Goal: Check status: Check status

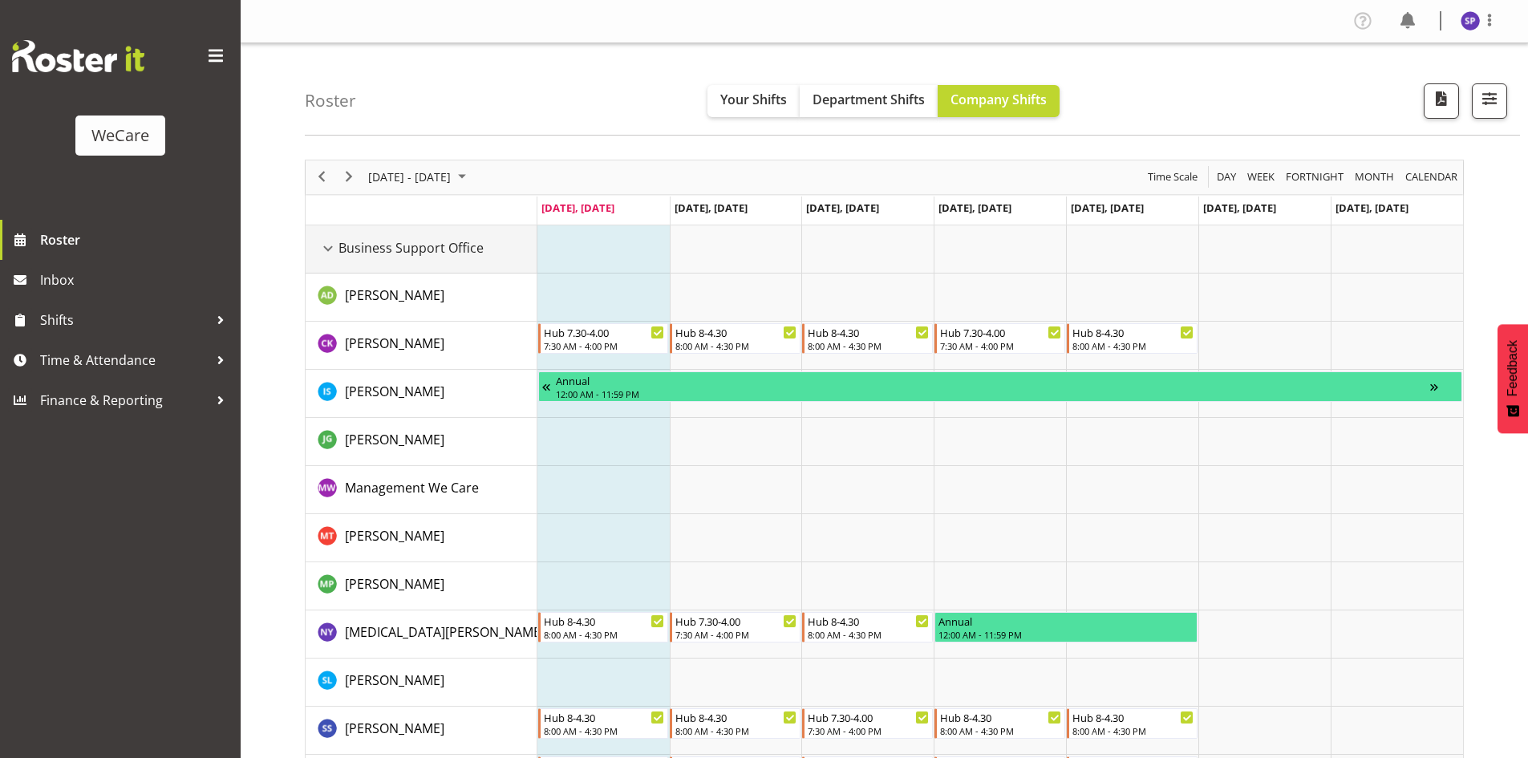
click at [334, 246] on div "Business Support Office resource" at bounding box center [328, 248] width 21 height 21
click at [328, 247] on div "Business Support Office resource" at bounding box center [328, 248] width 21 height 21
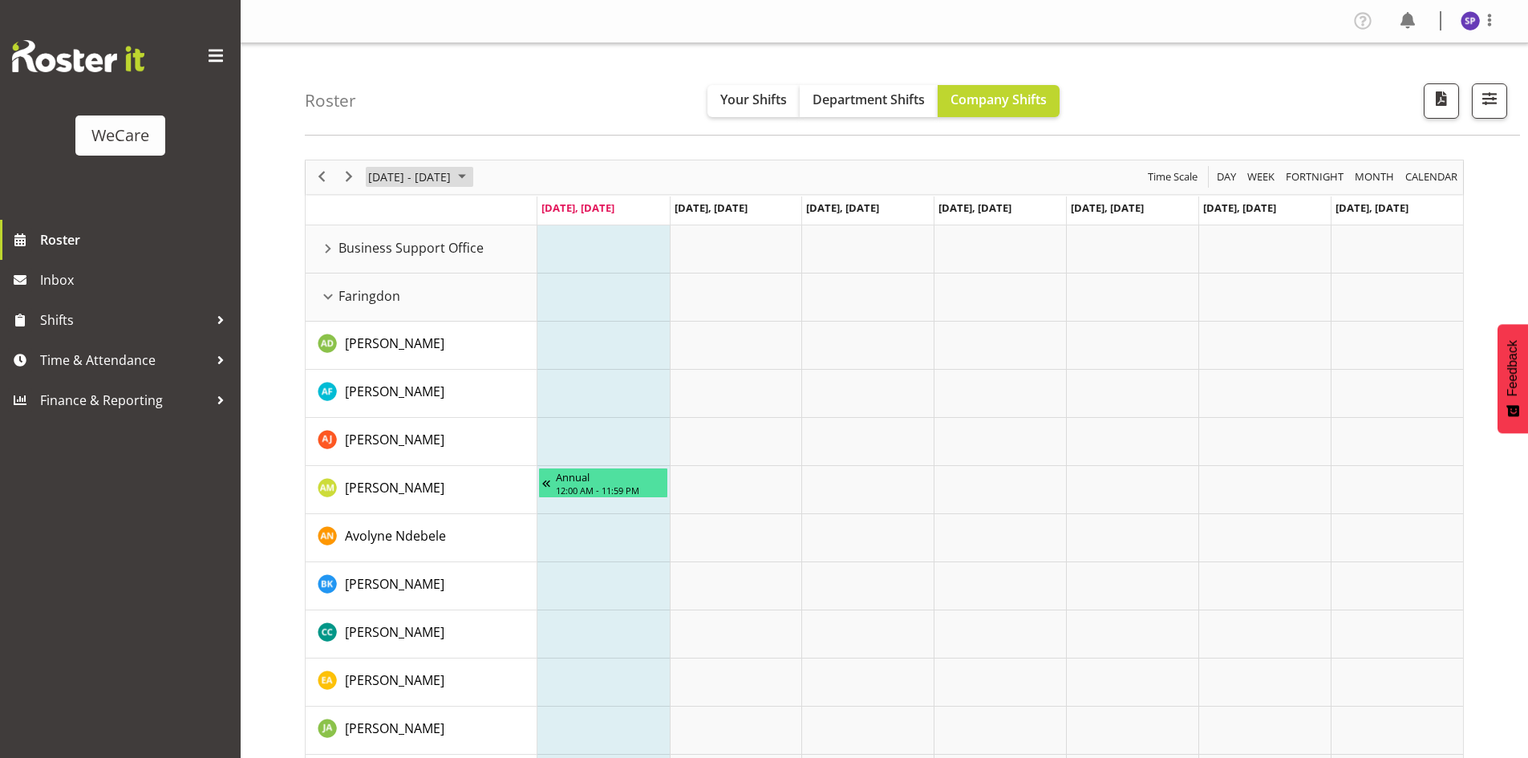
click at [472, 171] on span "August 2025" at bounding box center [461, 177] width 19 height 20
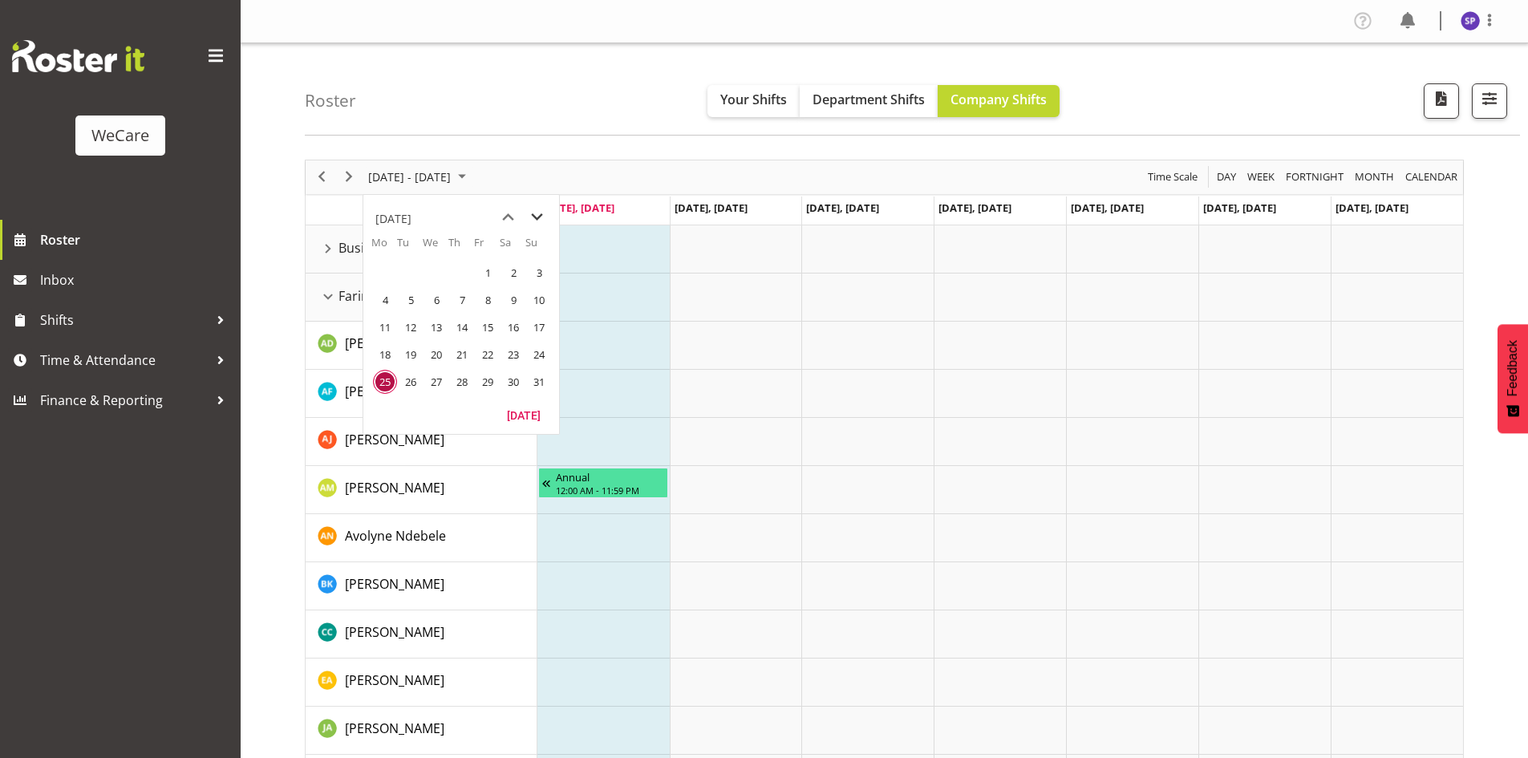
click at [542, 216] on span "next month" at bounding box center [537, 217] width 28 height 29
click at [542, 217] on span "next month" at bounding box center [537, 217] width 28 height 29
click at [445, 272] on span "1" at bounding box center [436, 273] width 24 height 24
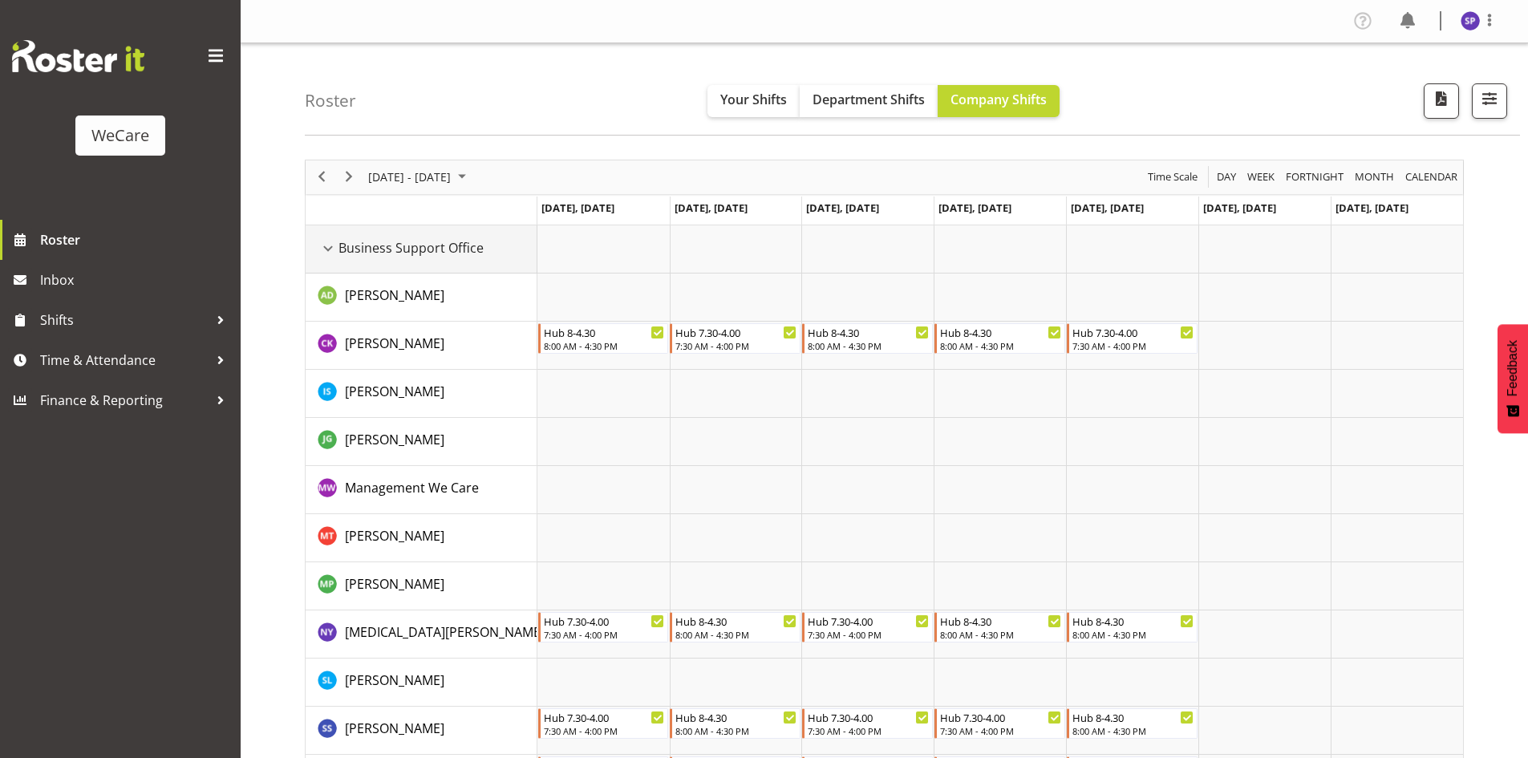
click at [325, 253] on div "Business Support Office resource" at bounding box center [328, 248] width 21 height 21
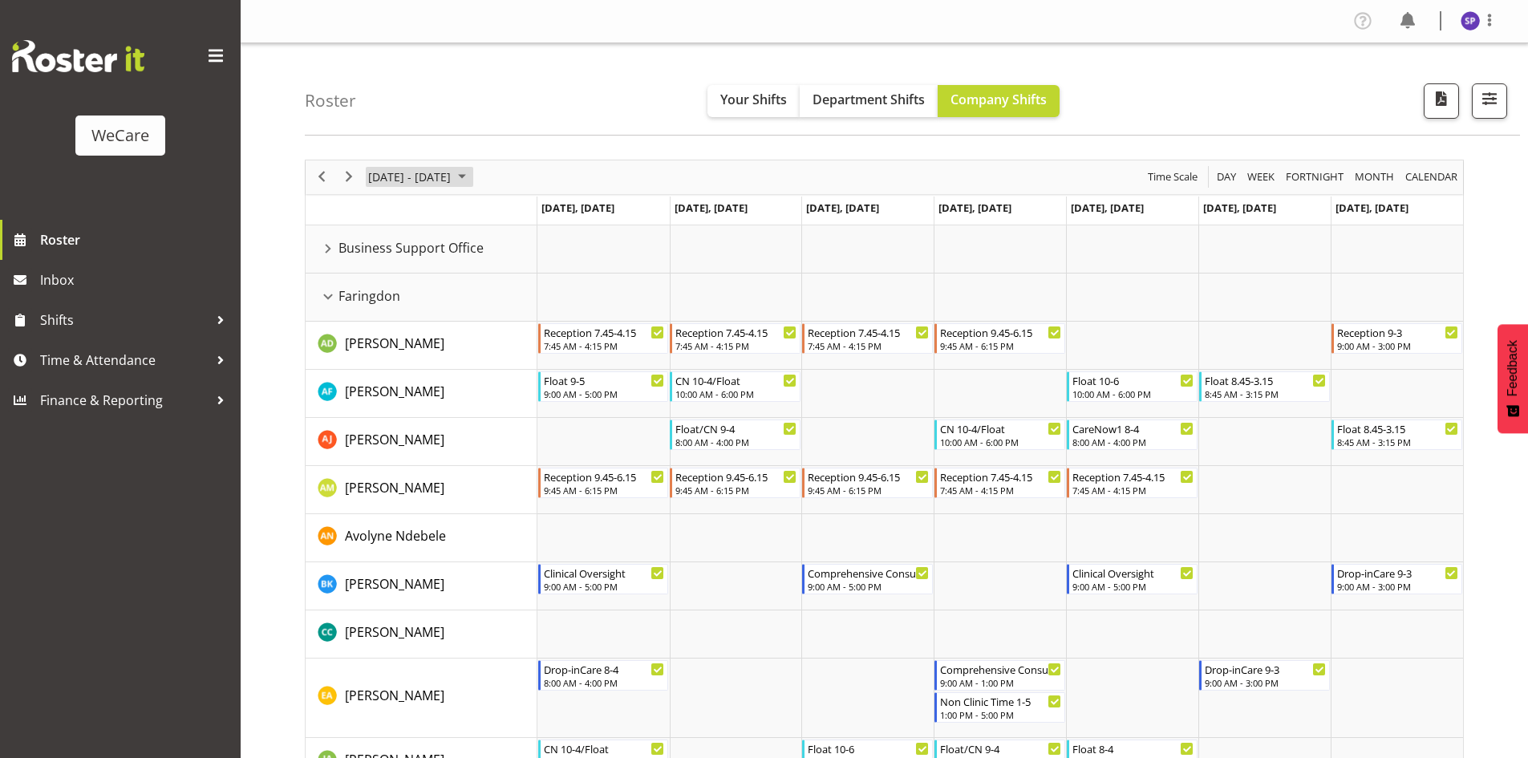
click at [472, 173] on span "October 2025" at bounding box center [461, 177] width 19 height 20
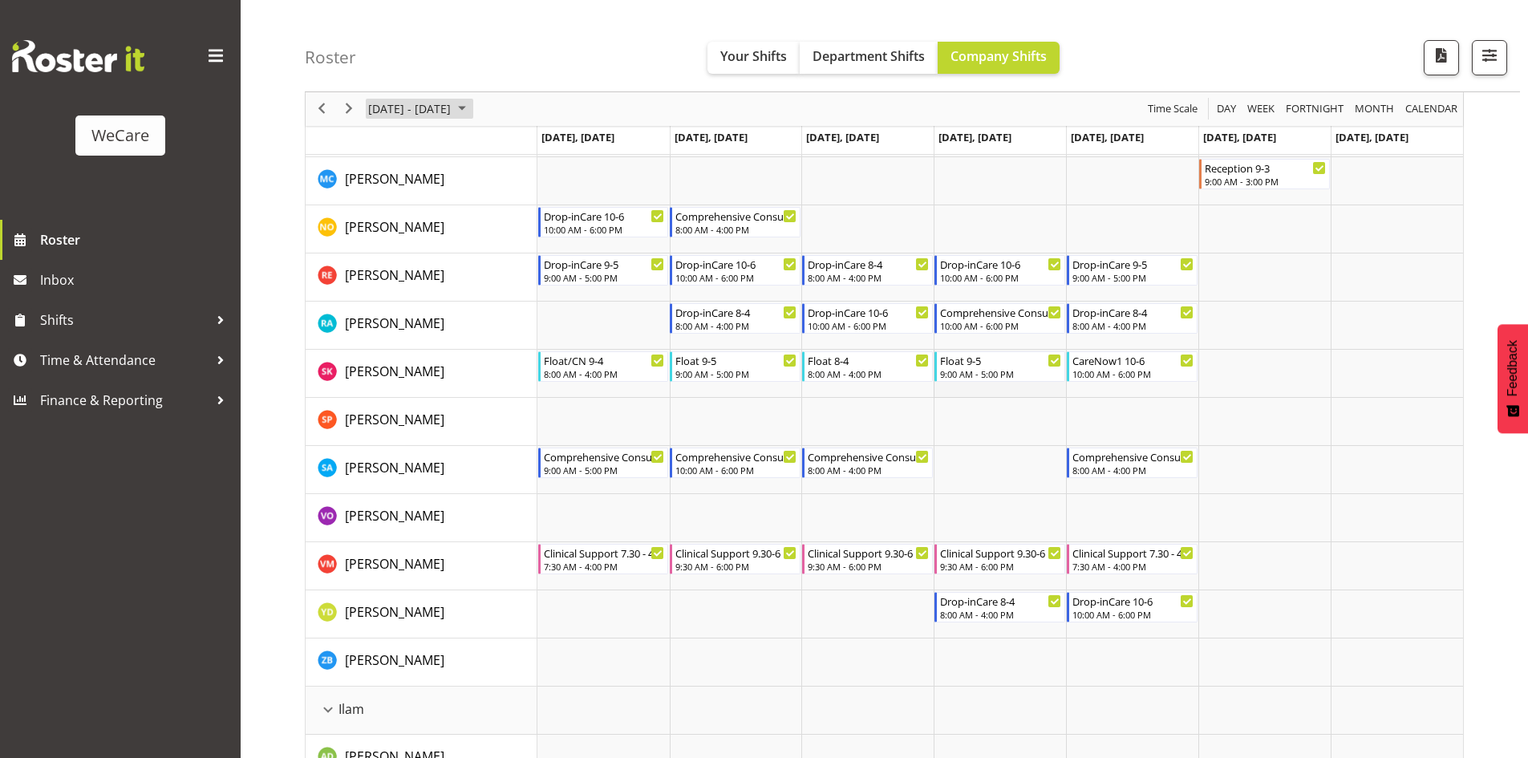
scroll to position [802, 0]
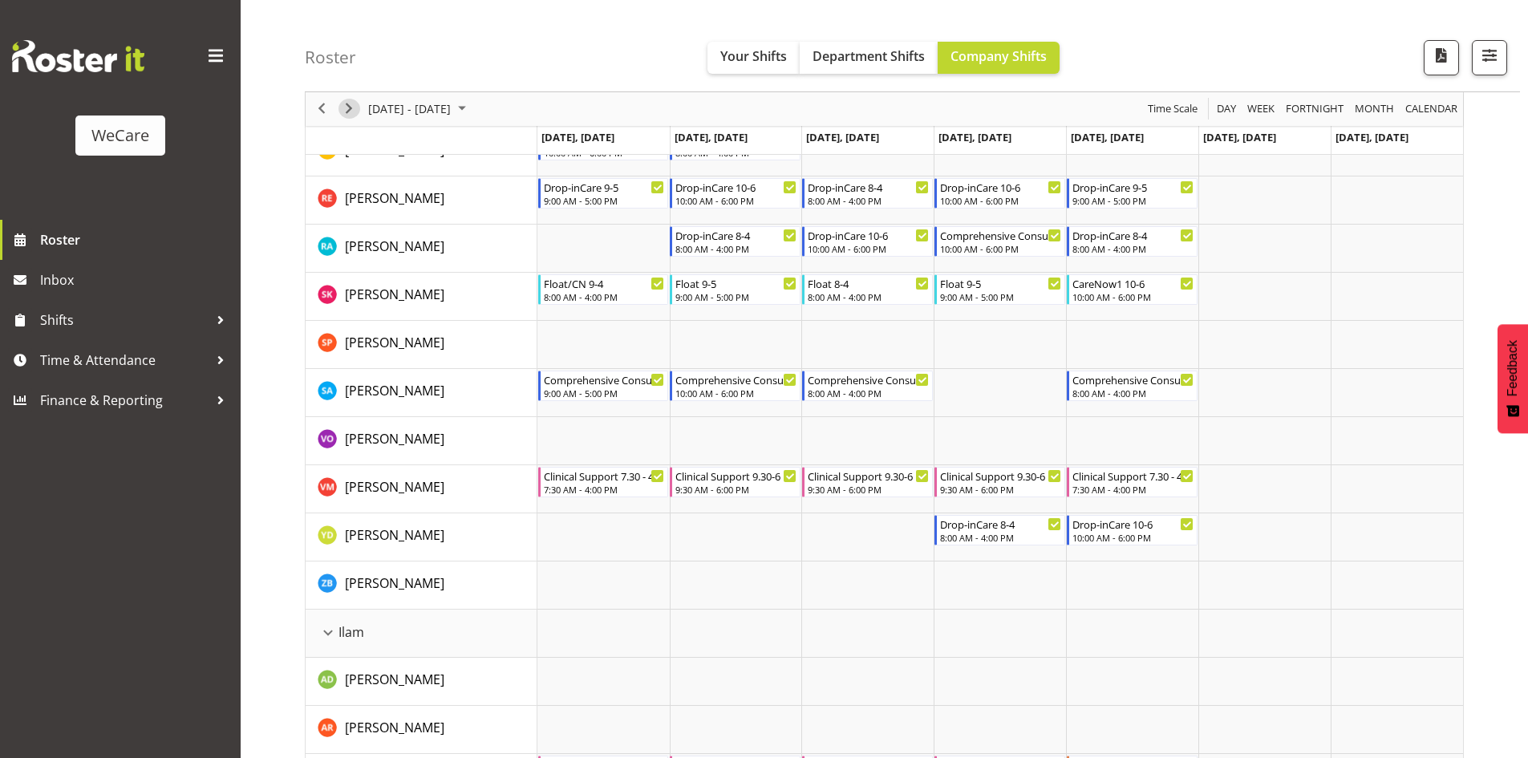
click at [353, 103] on span "Next" at bounding box center [348, 109] width 19 height 20
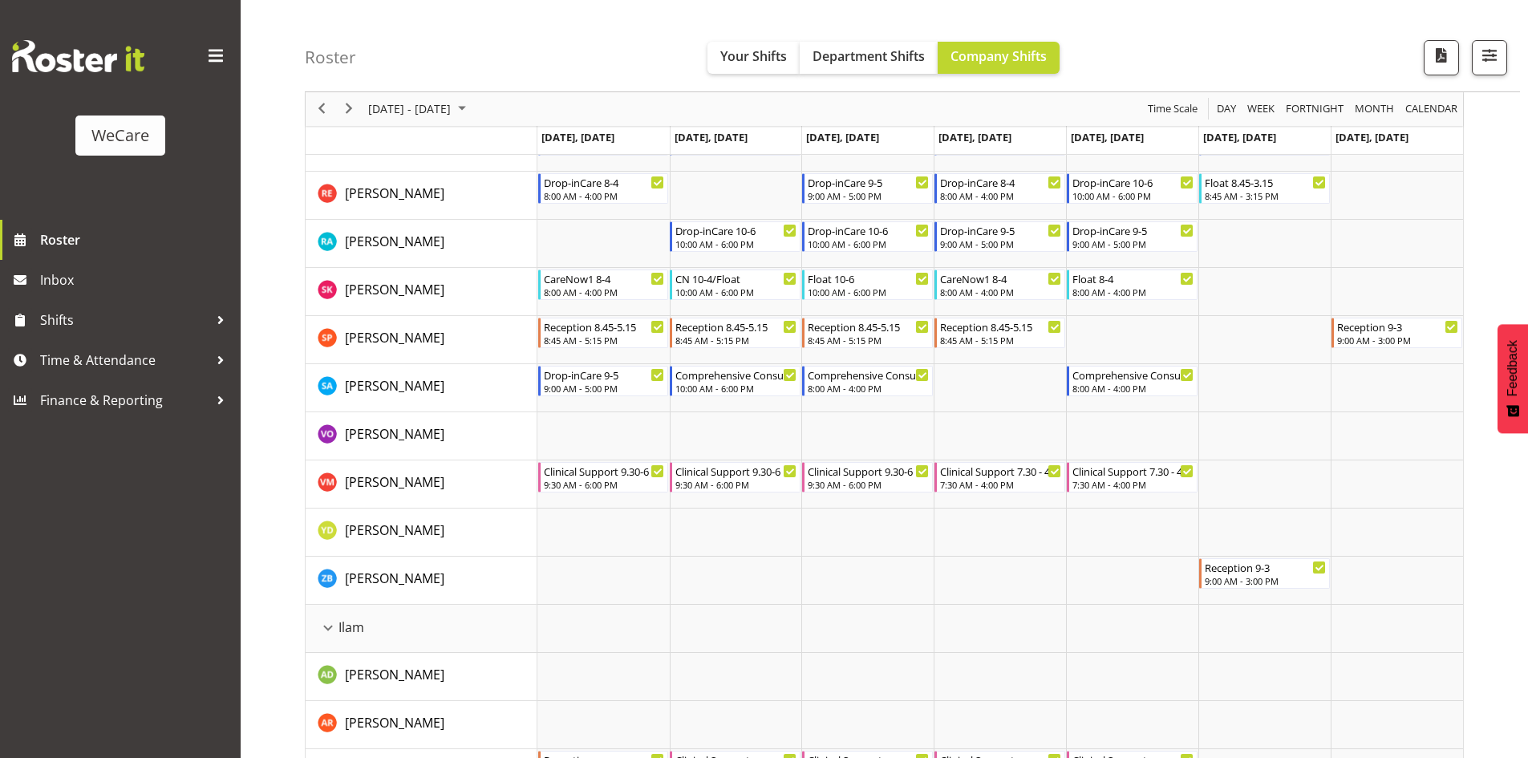
scroll to position [1363, 0]
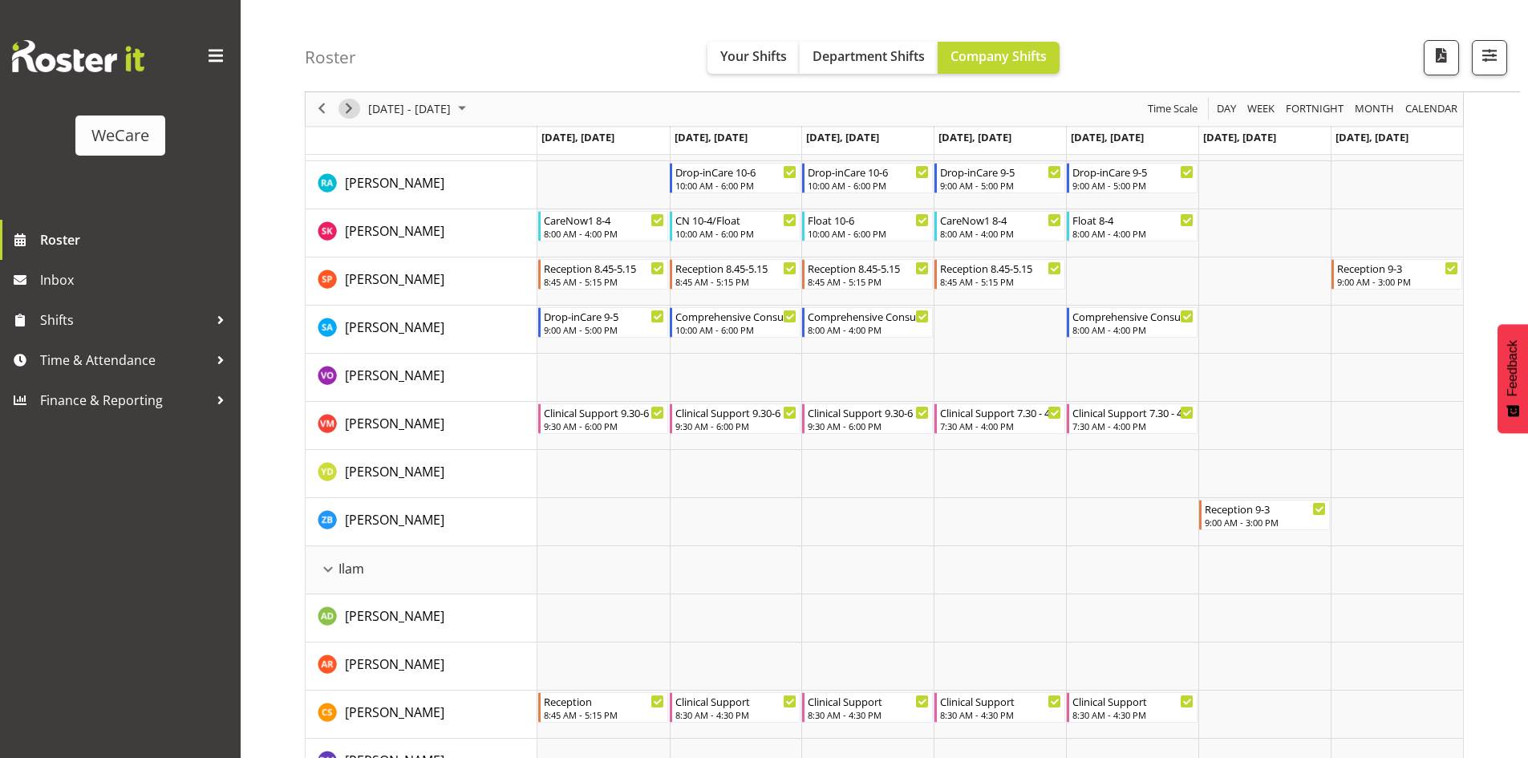
click at [350, 105] on span "Next" at bounding box center [348, 109] width 19 height 20
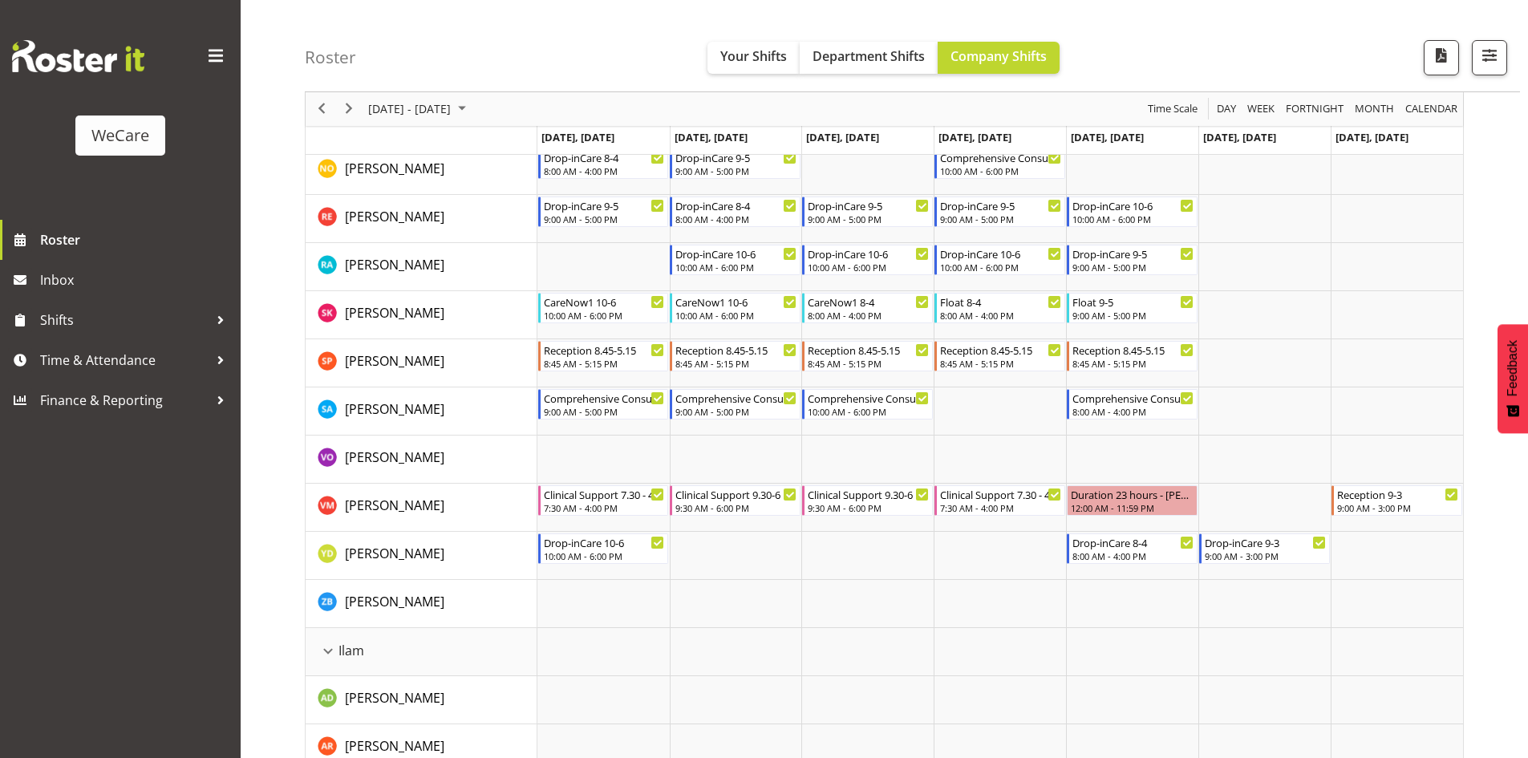
scroll to position [1283, 0]
drag, startPoint x: 352, startPoint y: 108, endPoint x: 528, endPoint y: 168, distance: 185.4
click at [352, 108] on span "Next" at bounding box center [348, 109] width 19 height 20
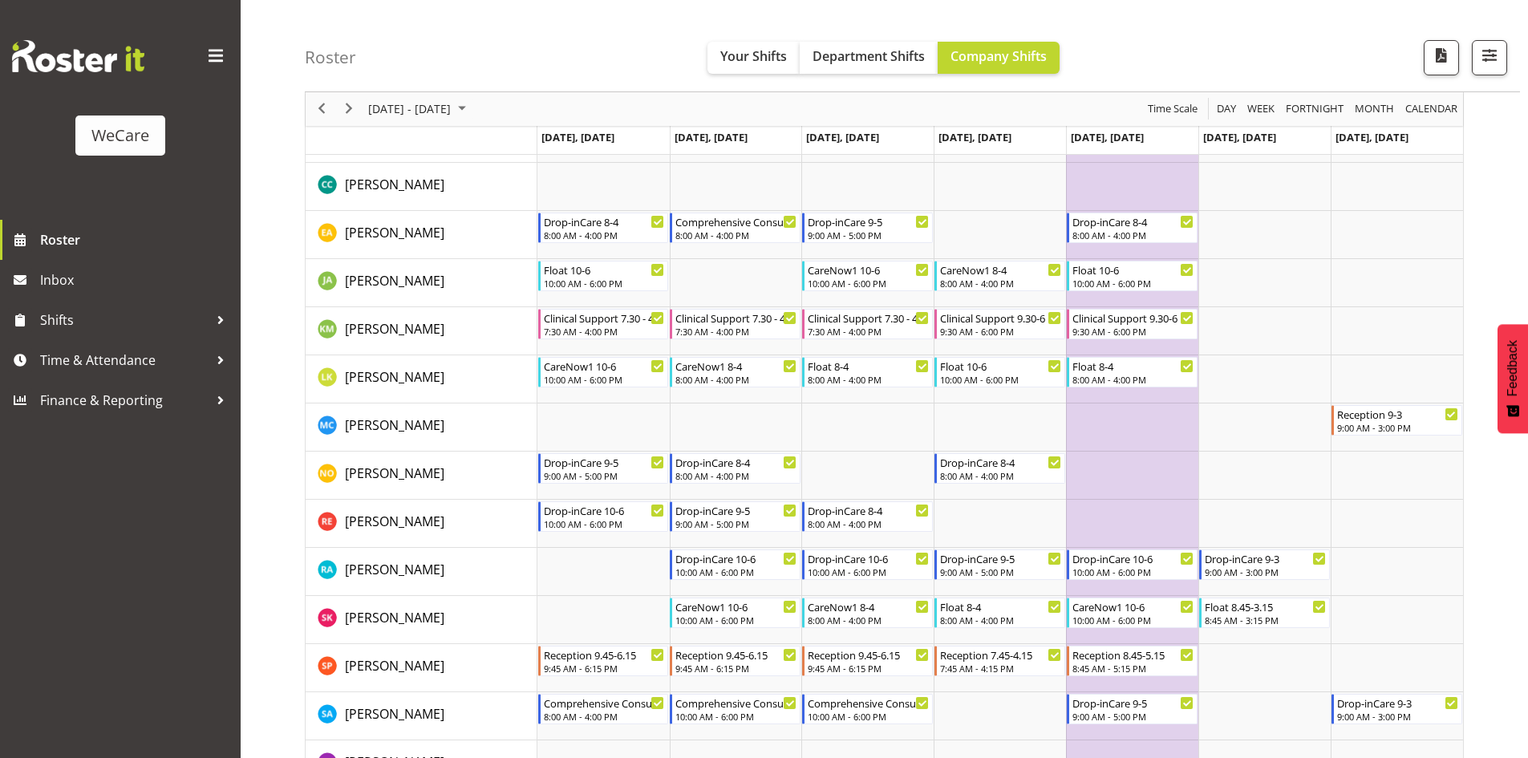
scroll to position [1283, 0]
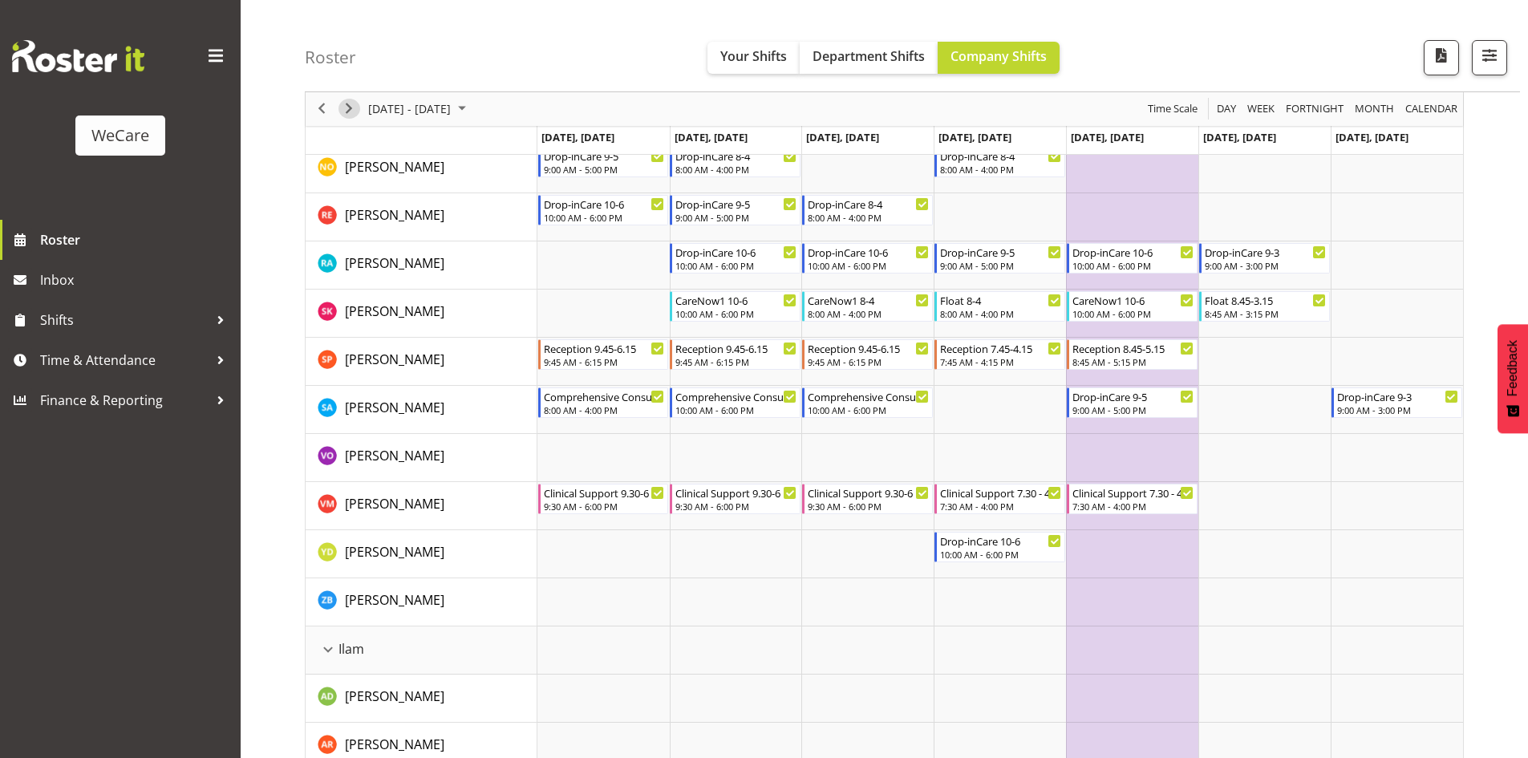
click at [350, 108] on span "Next" at bounding box center [348, 109] width 19 height 20
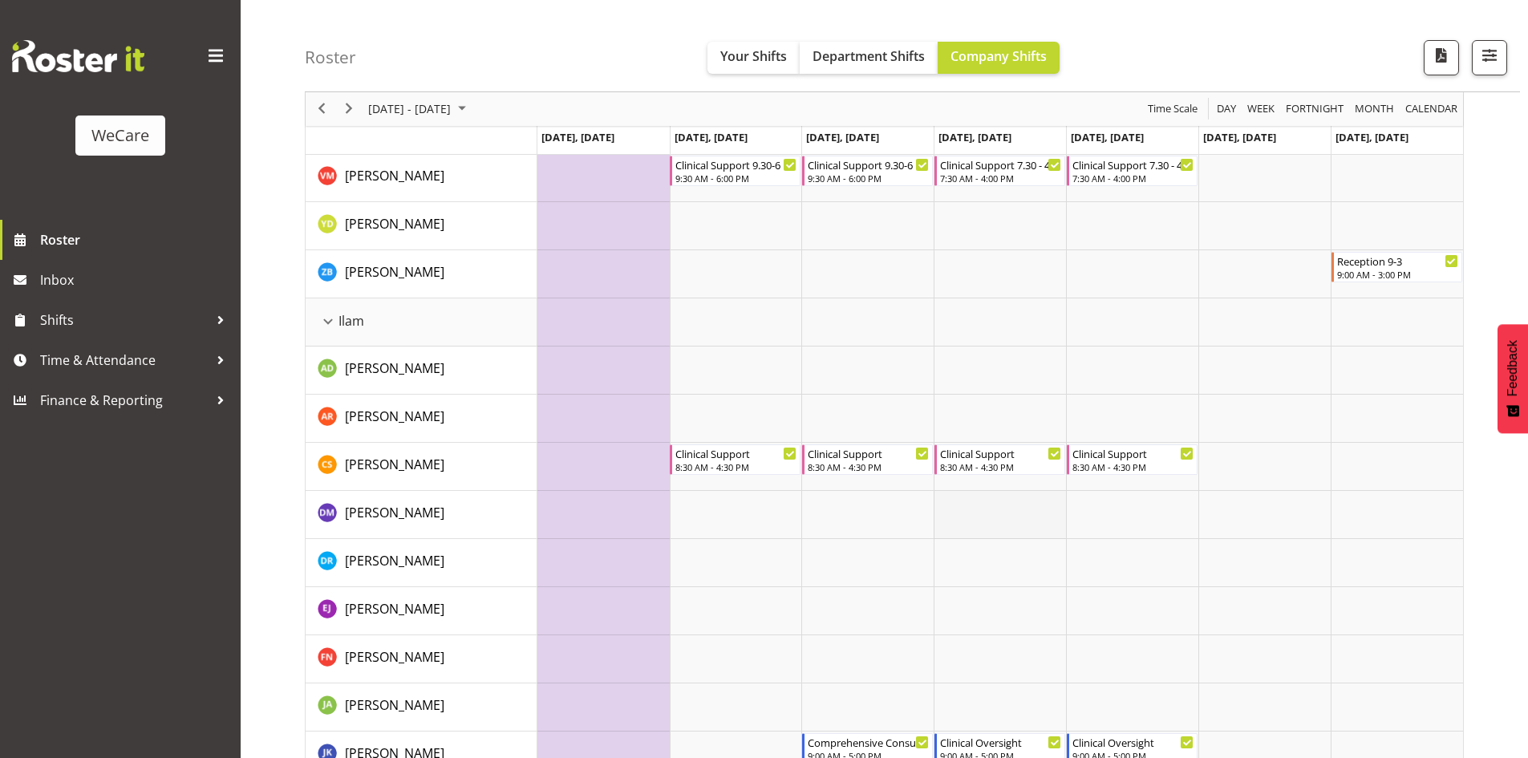
scroll to position [1444, 0]
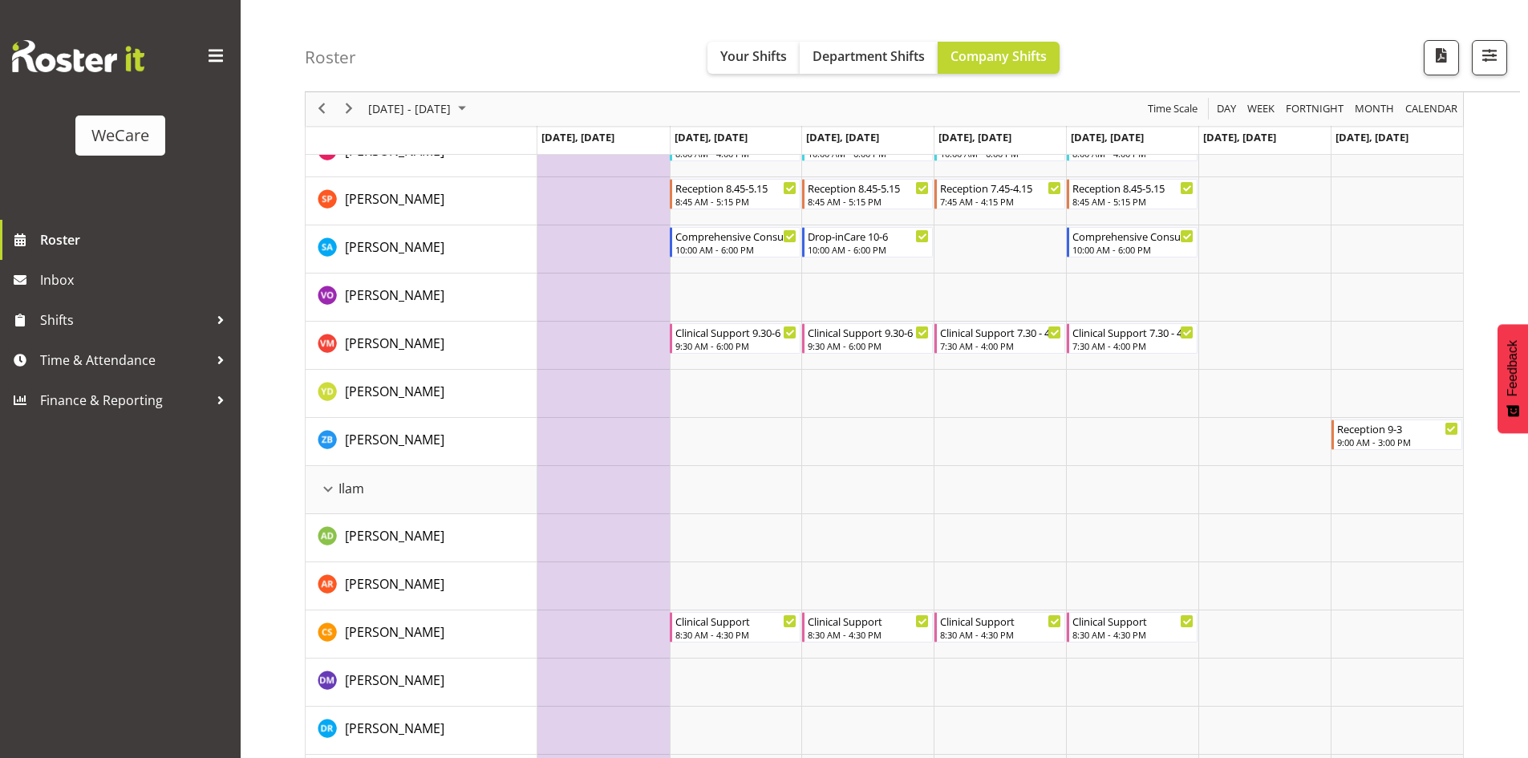
click at [615, 334] on td "Timeline Week of October 29, 2025" at bounding box center [603, 346] width 132 height 48
